Goal: Transaction & Acquisition: Purchase product/service

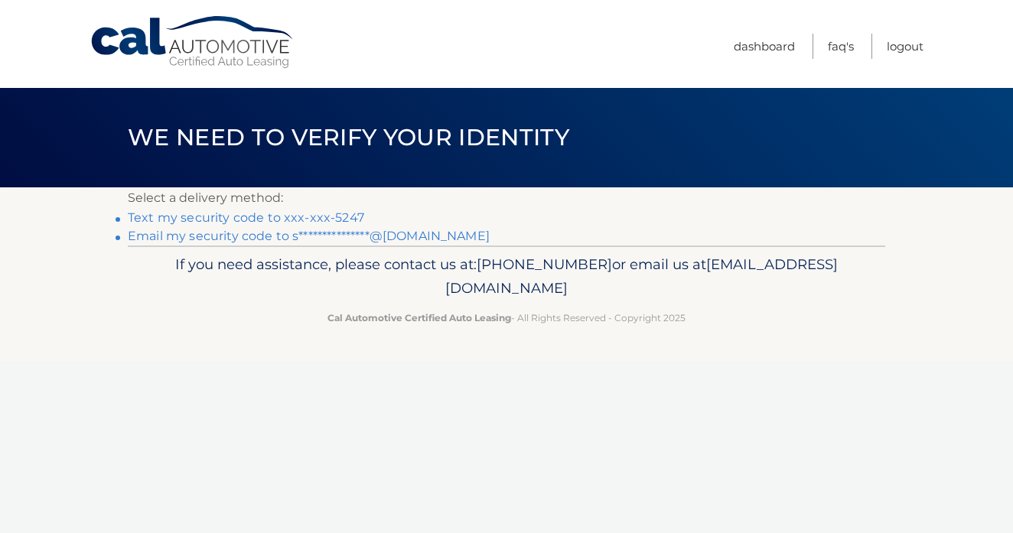
click at [420, 238] on link "**********" at bounding box center [309, 236] width 362 height 15
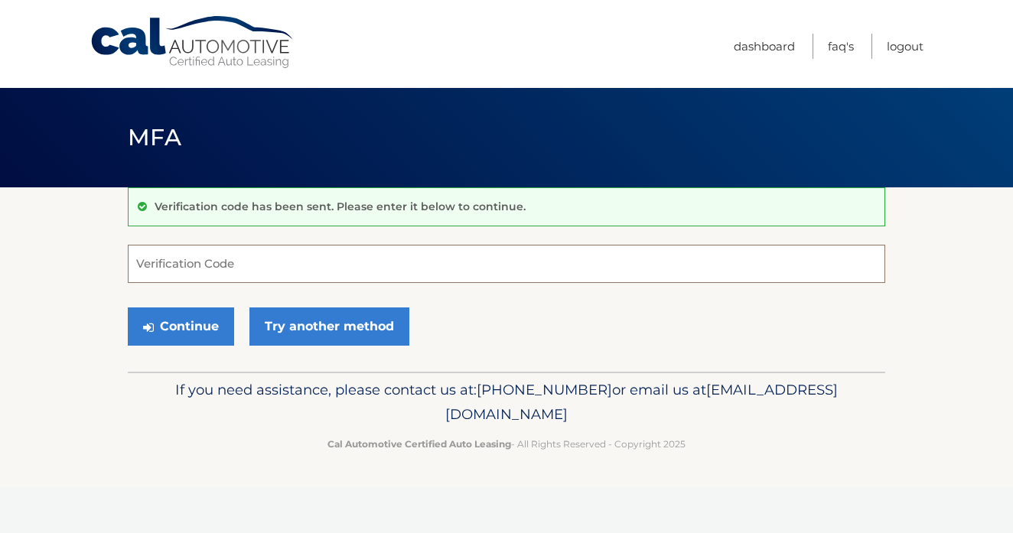
click at [148, 268] on input "Verification Code" at bounding box center [506, 264] width 757 height 38
paste input "244471"
click at [196, 324] on button "Continue" at bounding box center [181, 326] width 106 height 38
type input "244471"
click at [195, 313] on button "Continue" at bounding box center [181, 326] width 106 height 38
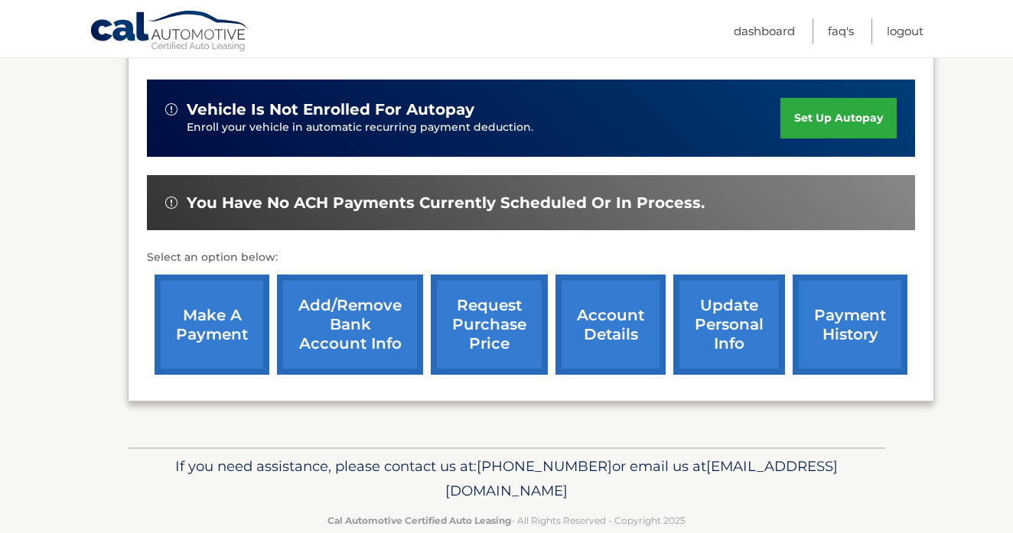
scroll to position [366, 0]
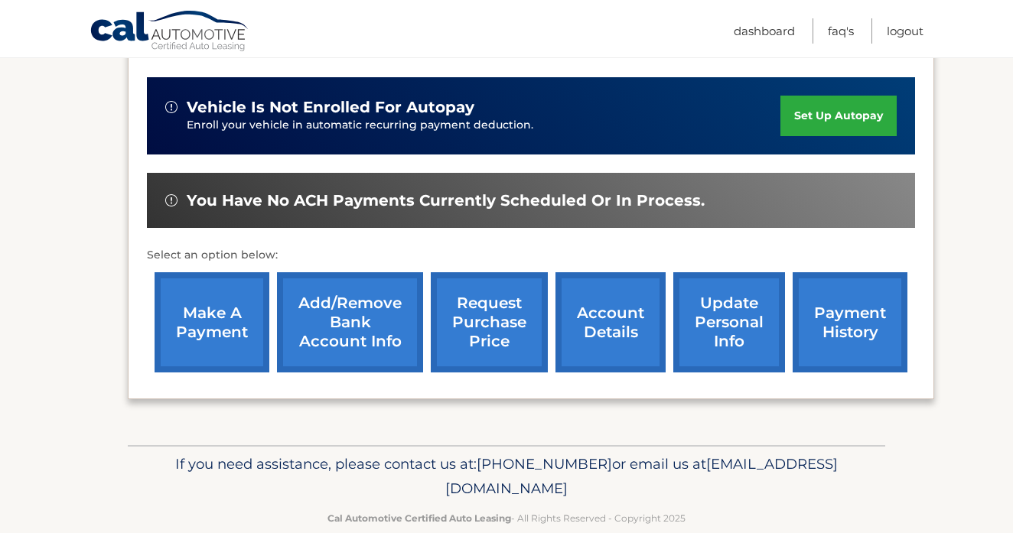
click at [195, 311] on link "make a payment" at bounding box center [212, 322] width 115 height 100
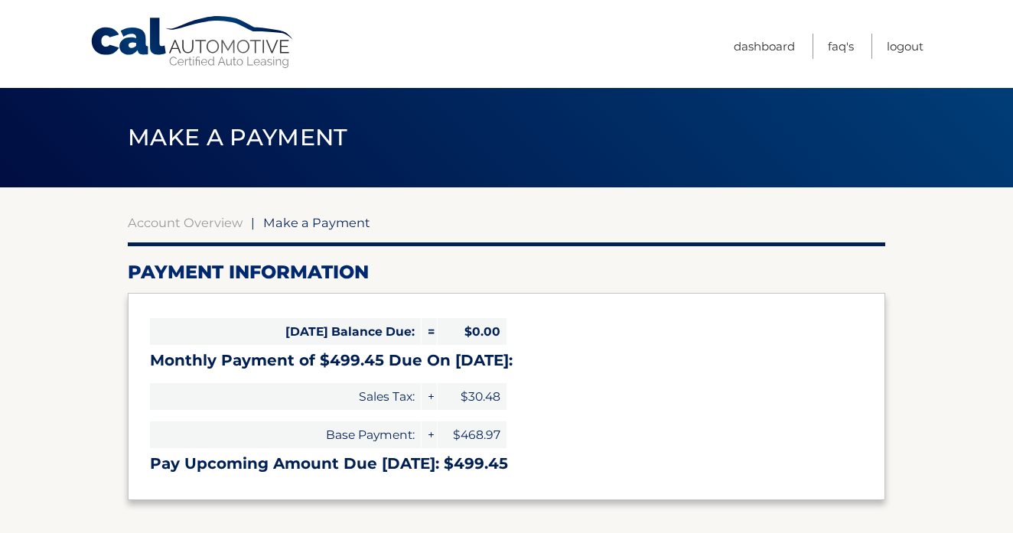
select select "NzE5YmQxODktY2Y2Mi00Y2ZkLWJjYWEtMDliYjViZmM2MjE0"
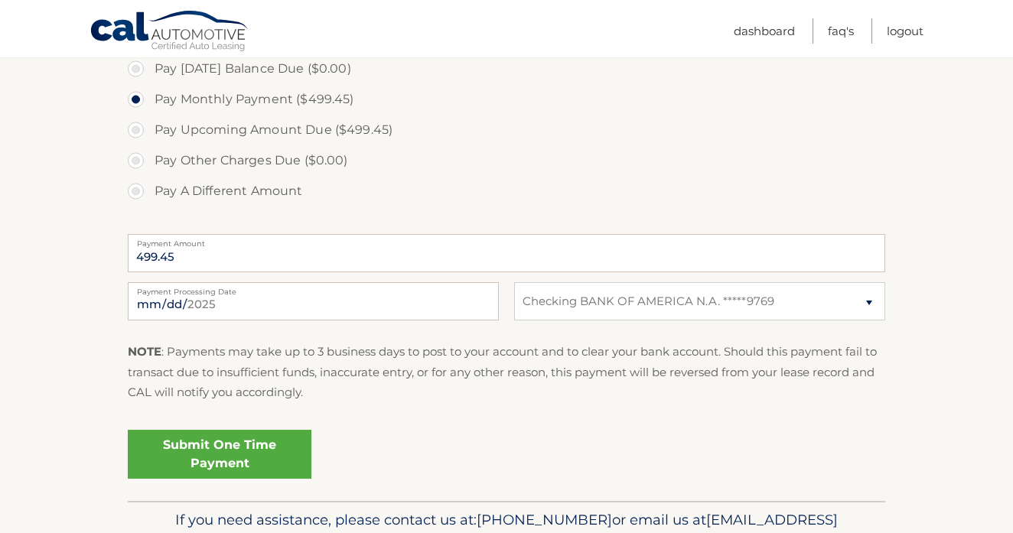
scroll to position [479, 0]
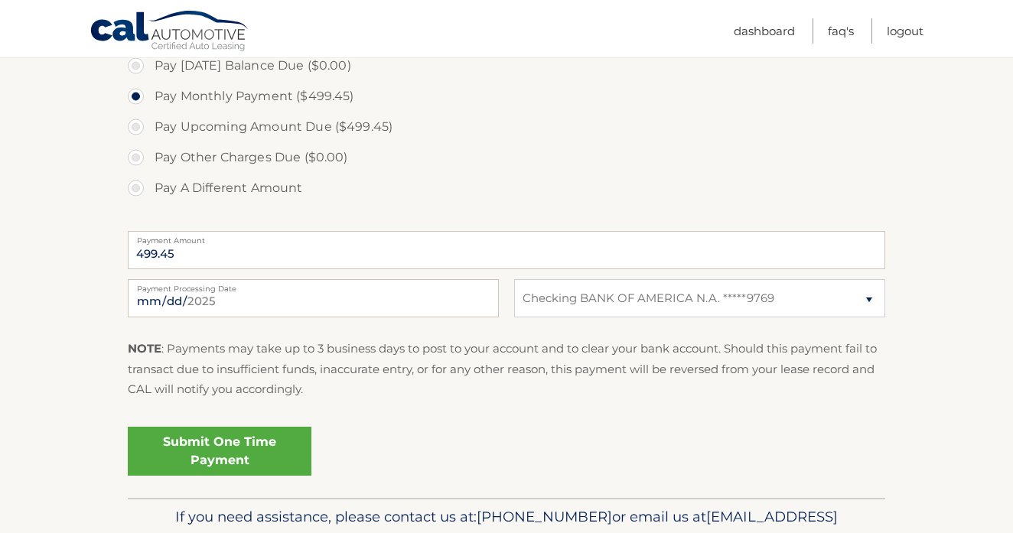
click at [197, 457] on link "Submit One Time Payment" at bounding box center [220, 451] width 184 height 49
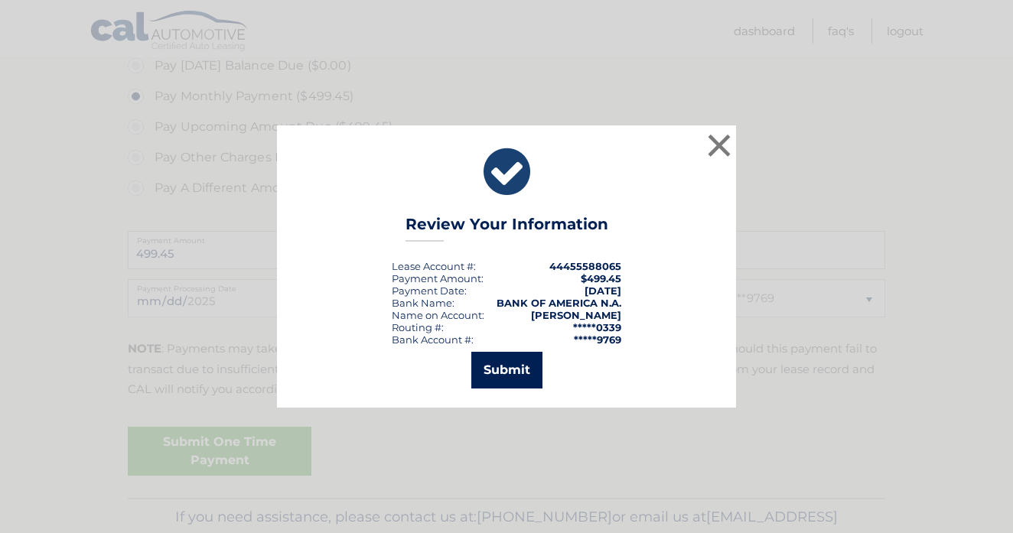
click at [520, 377] on button "Submit" at bounding box center [506, 370] width 71 height 37
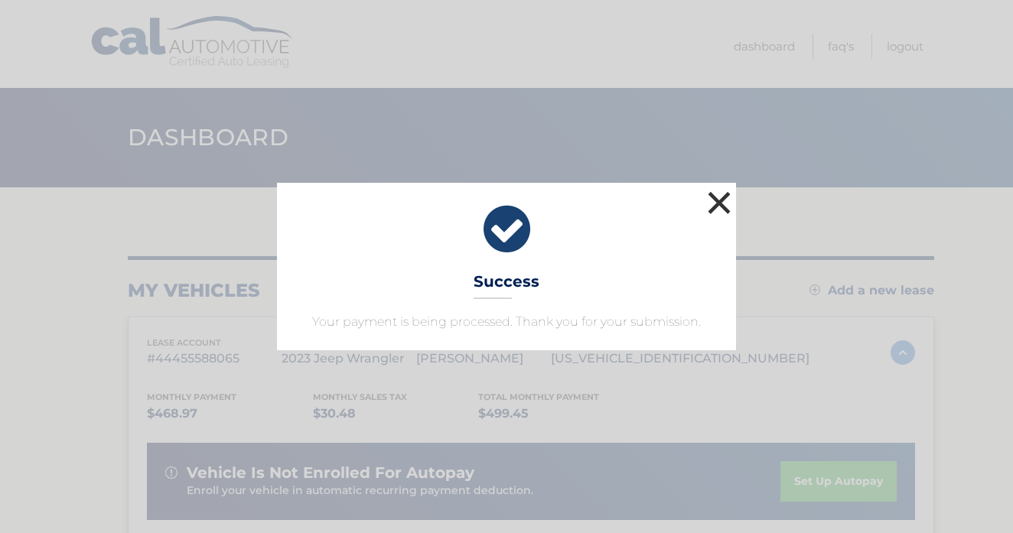
click at [721, 199] on button "×" at bounding box center [719, 202] width 31 height 31
